Goal: Transaction & Acquisition: Purchase product/service

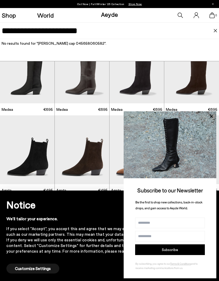
type input "**********"
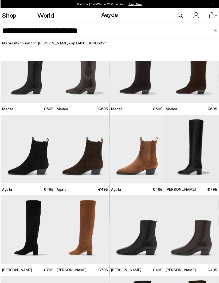
scroll to position [0, 0]
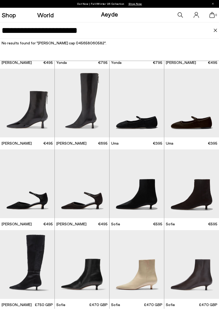
scroll to position [773, 0]
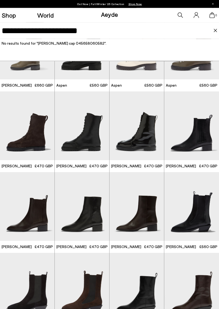
scroll to position [2123, 0]
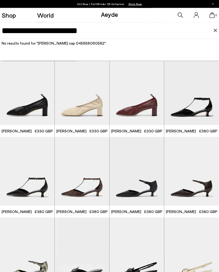
scroll to position [3282, 0]
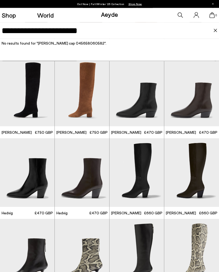
scroll to position [138, 0]
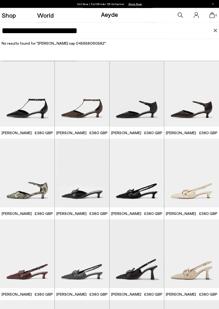
scroll to position [3366, 0]
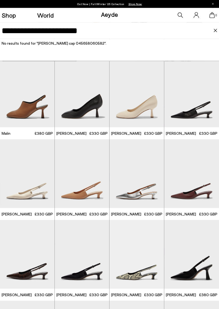
scroll to position [4737, 0]
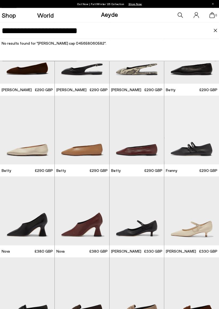
scroll to position [5346, 0]
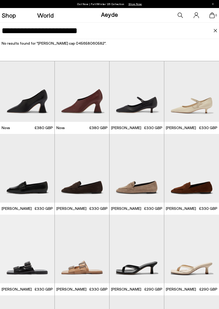
scroll to position [5470, 0]
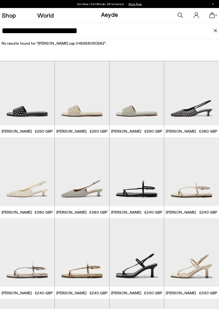
scroll to position [6193, 0]
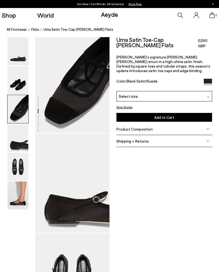
scroll to position [203, 0]
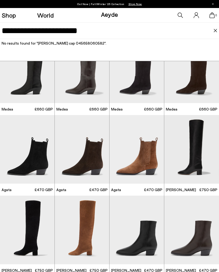
scroll to position [4, 0]
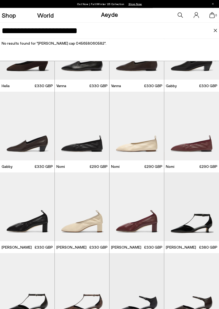
scroll to position [3171, 0]
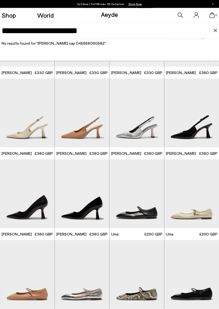
scroll to position [4959, 0]
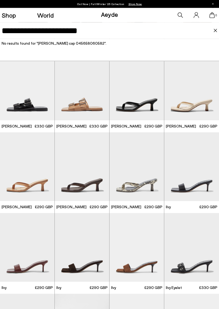
scroll to position [5647, 0]
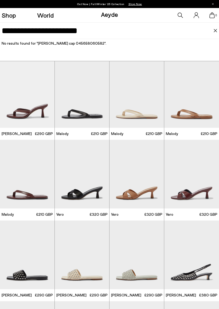
scroll to position [6050, 0]
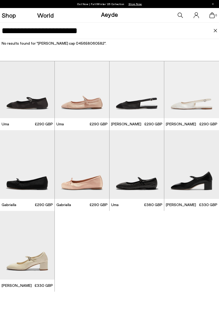
scroll to position [7162, 0]
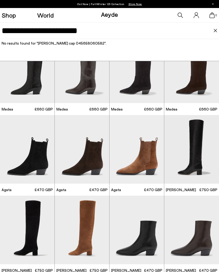
scroll to position [4, 0]
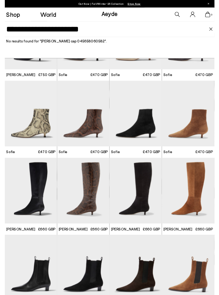
scroll to position [999, 0]
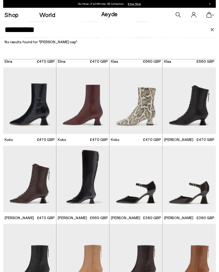
scroll to position [365, 0]
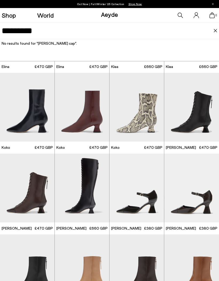
type input "*********"
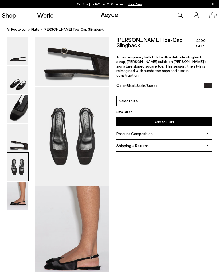
scroll to position [349, 0]
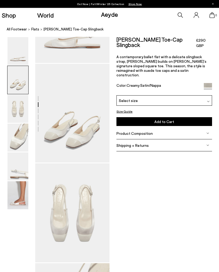
scroll to position [64, 0]
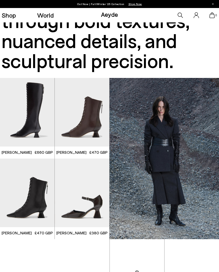
scroll to position [77, 0]
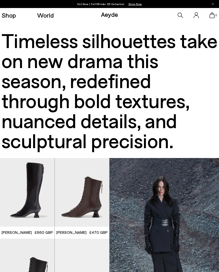
scroll to position [8, 0]
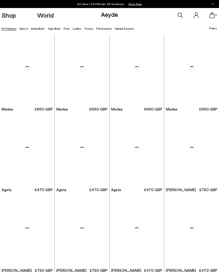
scroll to position [365, 0]
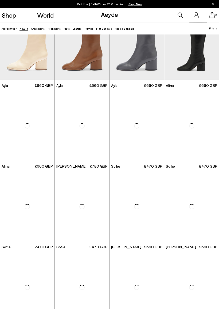
scroll to position [934, 0]
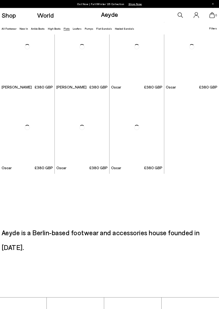
scroll to position [1636, 0]
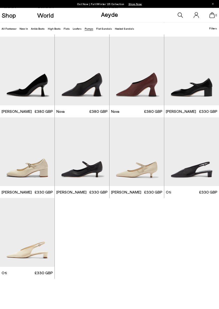
scroll to position [1289, 0]
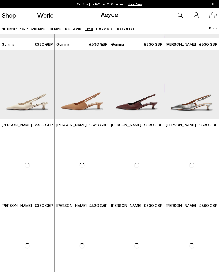
scroll to position [952, 0]
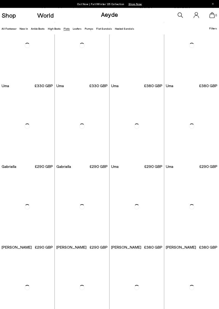
scroll to position [1395, 0]
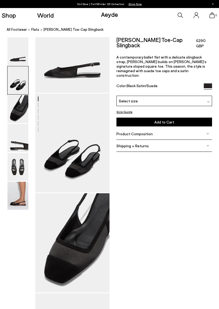
scroll to position [47, 0]
